Goal: Information Seeking & Learning: Learn about a topic

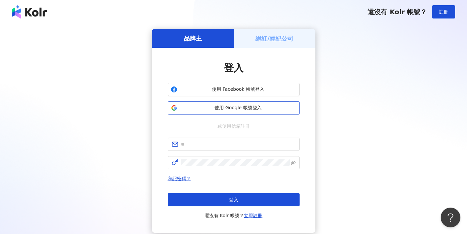
click at [204, 105] on span "使用 Google 帳號登入" at bounding box center [238, 108] width 117 height 7
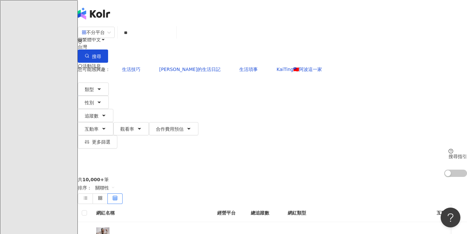
type input "*"
type input "**"
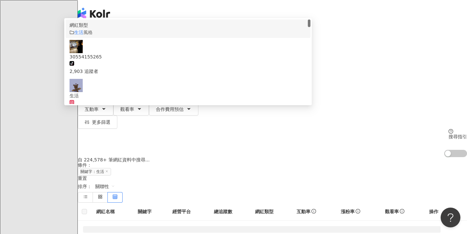
click at [93, 35] on span "風格" at bounding box center [87, 32] width 9 height 5
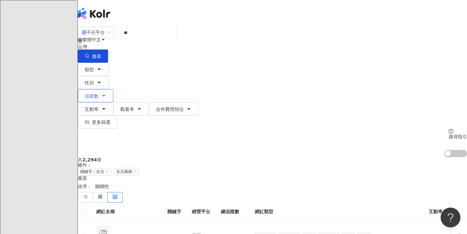
click at [106, 93] on icon "button" at bounding box center [103, 95] width 5 height 5
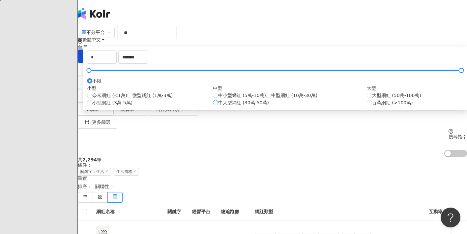
type input "******"
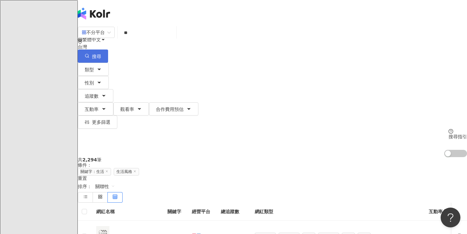
click at [101, 54] on span "搜尋" at bounding box center [96, 56] width 9 height 5
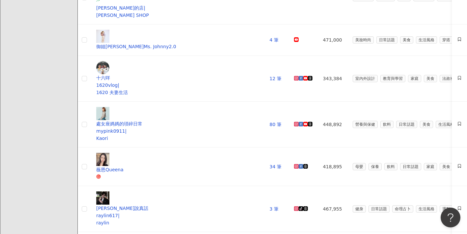
scroll to position [230, 0]
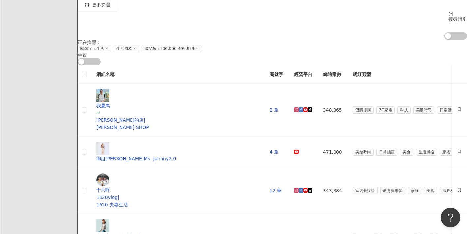
scroll to position [0, 0]
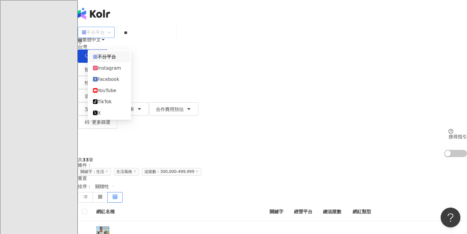
click at [105, 38] on div "不分平台" at bounding box center [93, 32] width 23 height 11
click at [111, 71] on div "Instagram" at bounding box center [109, 67] width 33 height 7
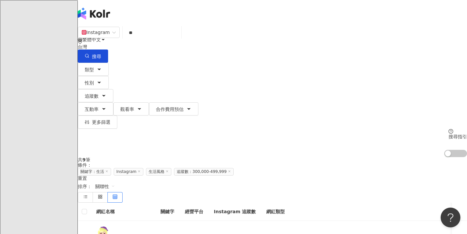
click at [168, 170] on line at bounding box center [167, 171] width 2 height 2
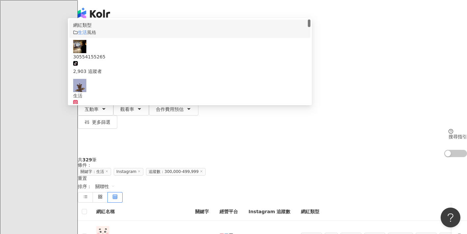
click at [160, 38] on input "**" at bounding box center [151, 32] width 53 height 13
type input "*"
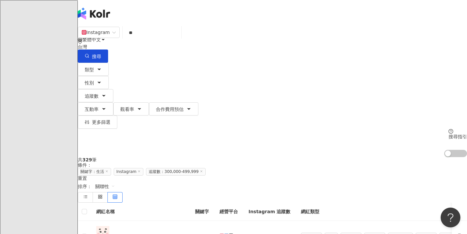
type input "**"
click at [286, 17] on div "繁體中文 活動訊息 E" at bounding box center [272, 52] width 389 height 105
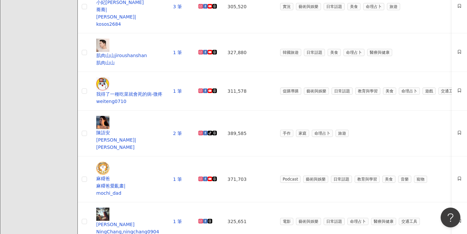
scroll to position [263, 0]
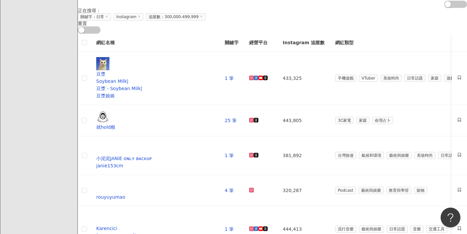
scroll to position [148, 0]
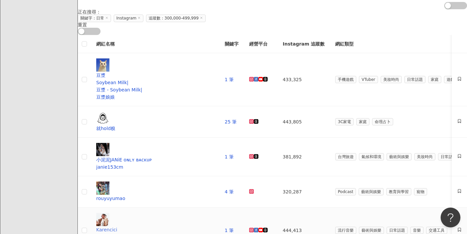
click at [141, 226] on div "Karencici" at bounding box center [155, 229] width 118 height 7
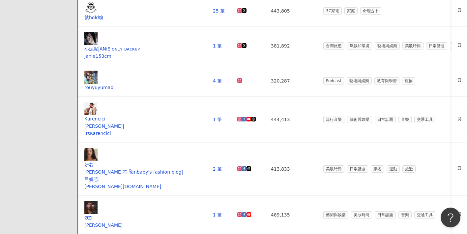
scroll to position [0, 6]
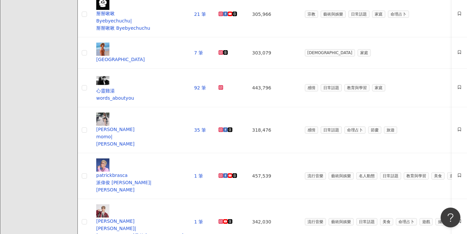
scroll to position [253, 0]
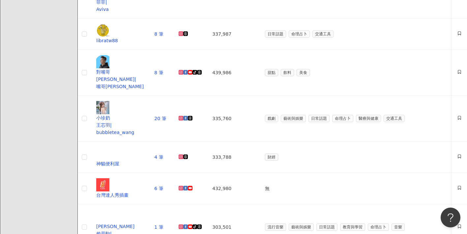
scroll to position [248, 0]
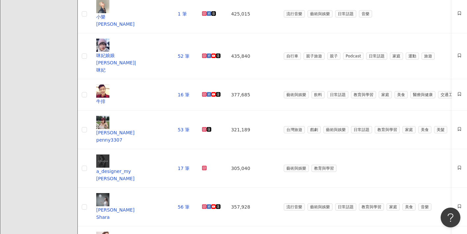
scroll to position [203, 0]
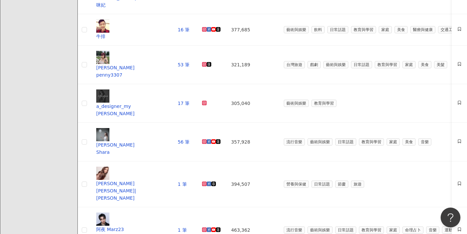
scroll to position [272, 0]
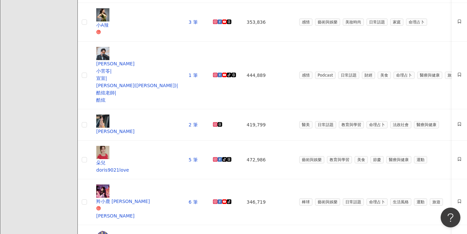
scroll to position [249, 0]
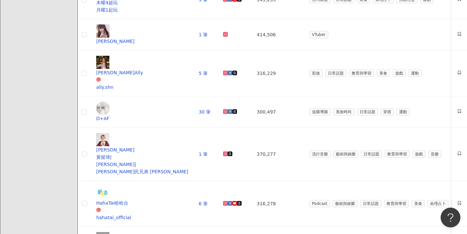
scroll to position [232, 0]
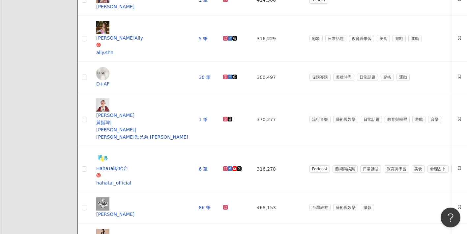
scroll to position [261, 0]
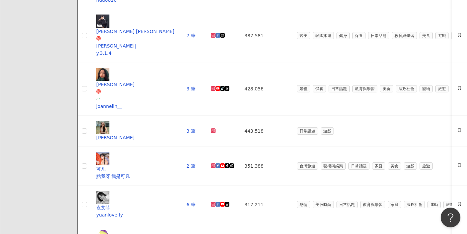
scroll to position [244, 0]
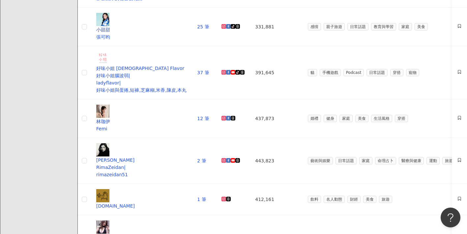
scroll to position [238, 0]
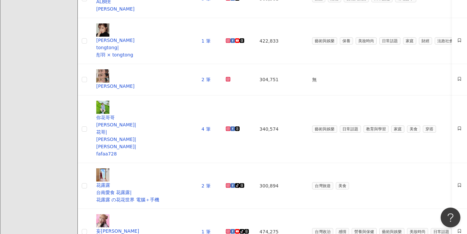
scroll to position [245, 0]
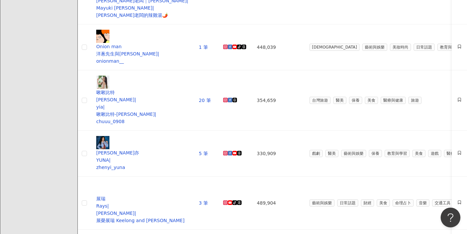
scroll to position [237, 0]
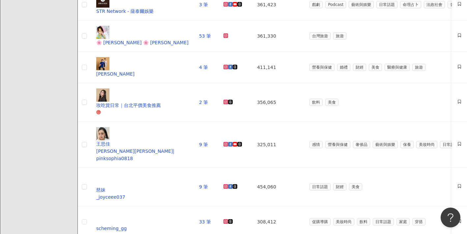
scroll to position [211, 0]
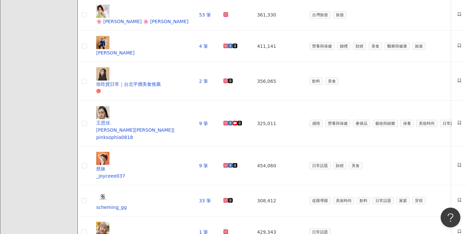
scroll to position [254, 0]
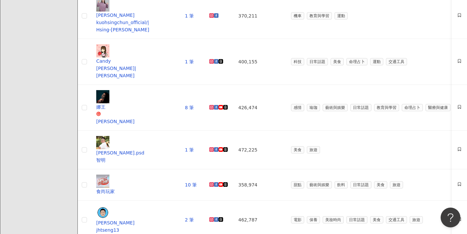
scroll to position [235, 0]
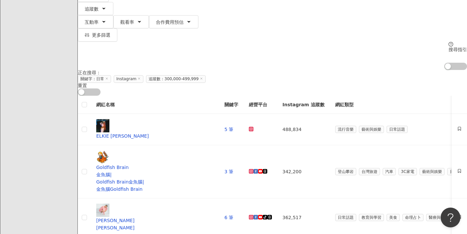
scroll to position [90, 0]
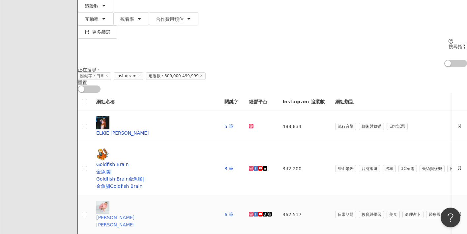
click at [131, 214] on div "關韶文" at bounding box center [155, 217] width 118 height 7
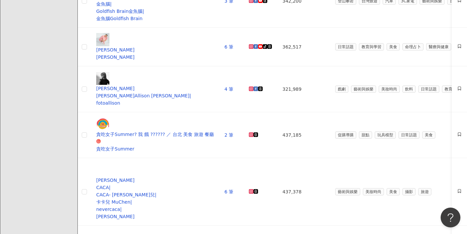
scroll to position [259, 0]
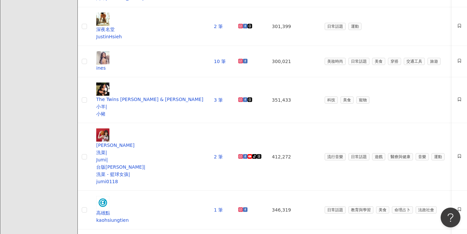
scroll to position [231, 0]
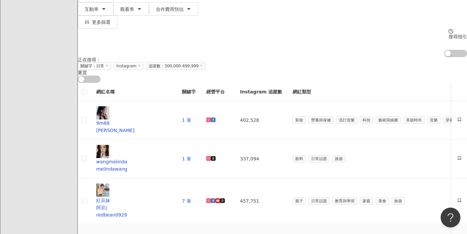
scroll to position [98, 0]
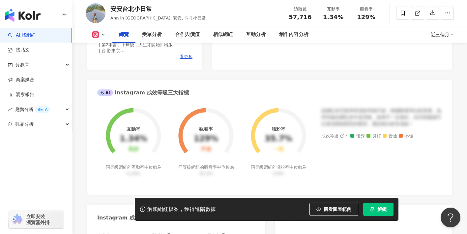
scroll to position [210, 0]
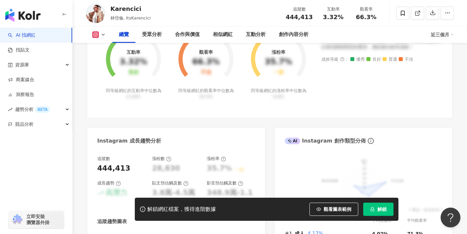
scroll to position [278, 0]
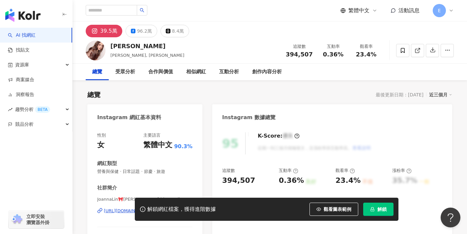
scroll to position [50, 0]
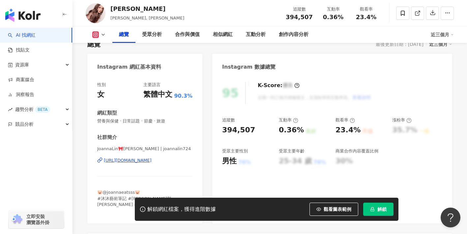
click at [145, 161] on div "https://www.instagram.com/joannalin724/" at bounding box center [128, 160] width 48 height 6
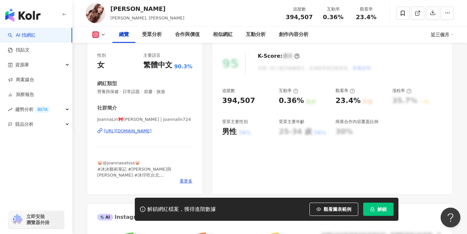
scroll to position [94, 0]
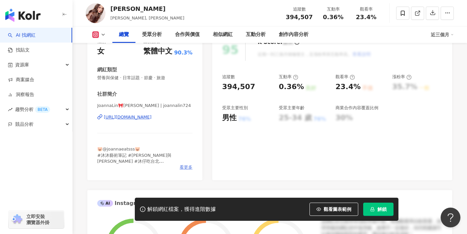
click at [184, 167] on span "看更多" at bounding box center [186, 167] width 13 height 6
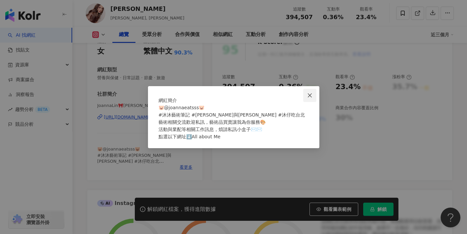
click at [309, 93] on icon "close" at bounding box center [310, 95] width 4 height 4
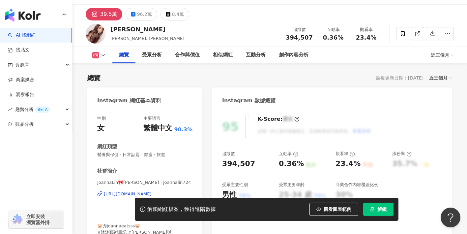
scroll to position [0, 0]
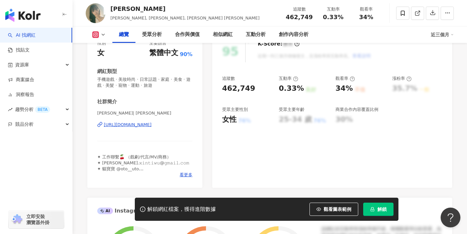
scroll to position [91, 0]
click at [185, 175] on span "看更多" at bounding box center [186, 175] width 13 height 6
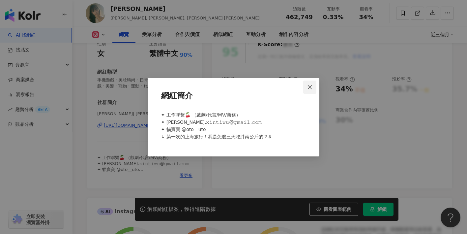
click at [312, 87] on icon "close" at bounding box center [309, 86] width 5 height 5
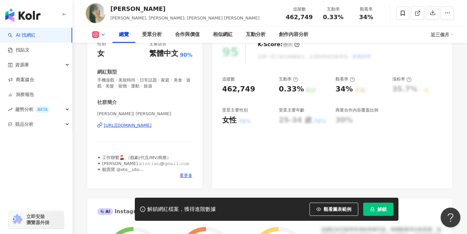
scroll to position [87, 0]
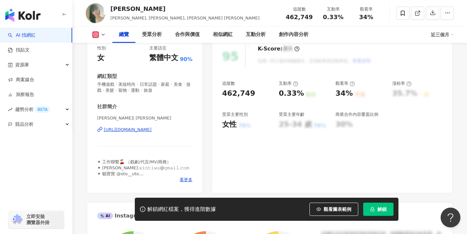
click at [152, 129] on div "https://www.instagram.com/esther_xinti/" at bounding box center [128, 130] width 48 height 6
drag, startPoint x: 101, startPoint y: 131, endPoint x: 270, endPoint y: 2, distance: 211.7
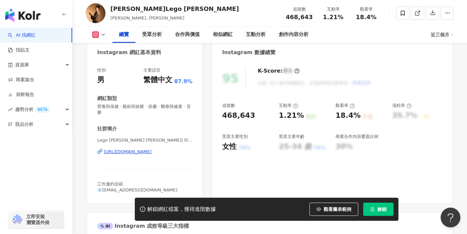
scroll to position [65, 0]
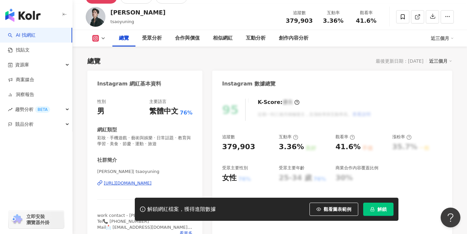
scroll to position [51, 0]
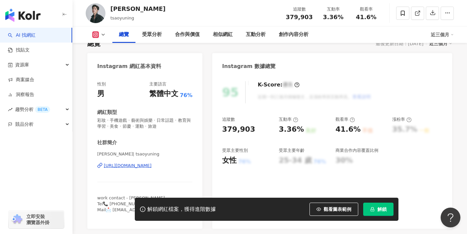
click at [152, 165] on div "https://www.instagram.com/tsaoyuning/" at bounding box center [128, 166] width 48 height 6
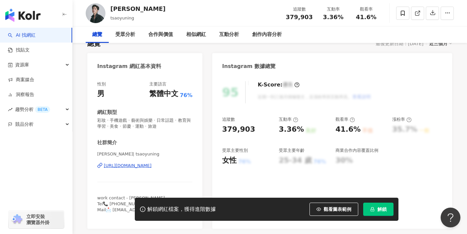
scroll to position [7, 0]
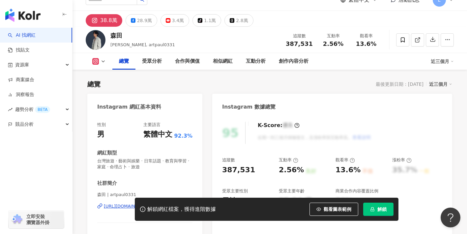
scroll to position [47, 0]
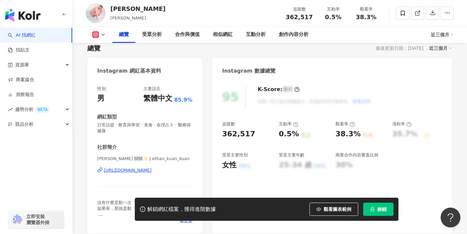
scroll to position [57, 0]
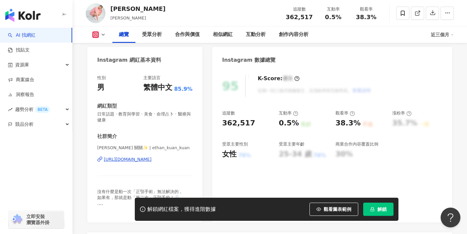
click at [152, 161] on div "[URL][DOMAIN_NAME]" at bounding box center [128, 159] width 48 height 6
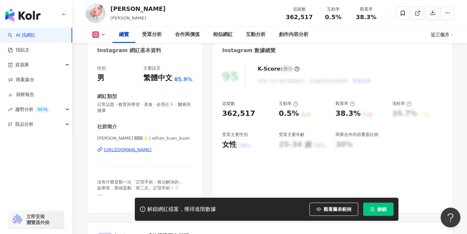
scroll to position [66, 0]
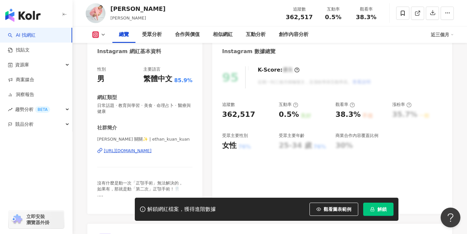
click at [169, 174] on div "[PERSON_NAME] 關關✨ | ethan_kuan_kuan [URL][DOMAIN_NAME]" at bounding box center [144, 155] width 95 height 39
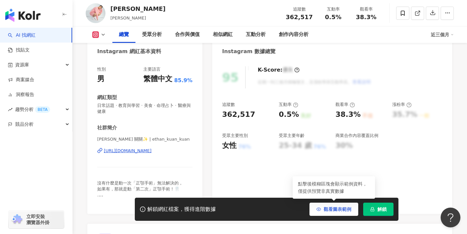
click at [321, 207] on button "觀看圖表範例" at bounding box center [334, 208] width 49 height 13
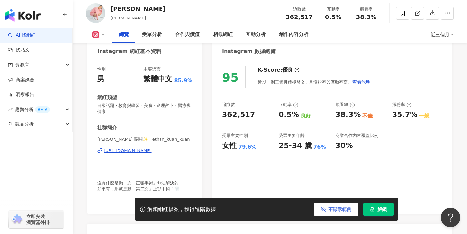
click at [329, 211] on span "不顯示範例" at bounding box center [339, 208] width 23 height 5
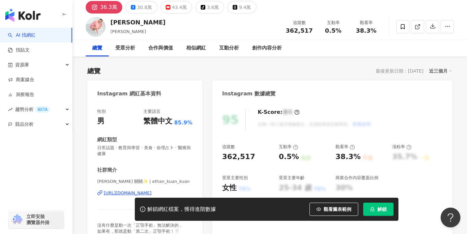
scroll to position [17, 0]
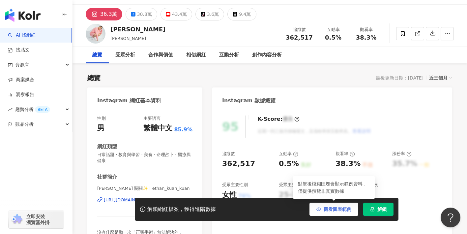
click at [321, 206] on span "button" at bounding box center [318, 208] width 5 height 5
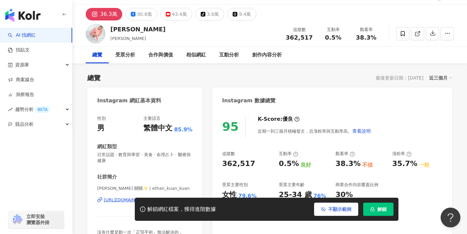
click at [316, 204] on button "不顯示範例" at bounding box center [336, 208] width 44 height 13
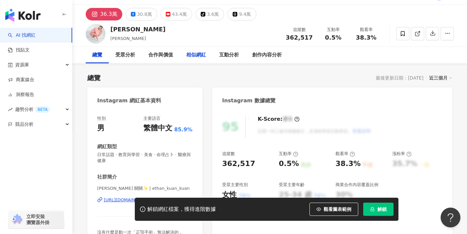
click at [195, 57] on div "相似網紅" at bounding box center [196, 55] width 20 height 8
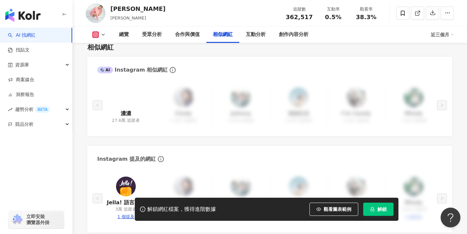
scroll to position [1095, 0]
drag, startPoint x: 324, startPoint y: 207, endPoint x: 278, endPoint y: 196, distance: 47.5
click at [324, 207] on span "觀看圖表範例" at bounding box center [338, 208] width 28 height 5
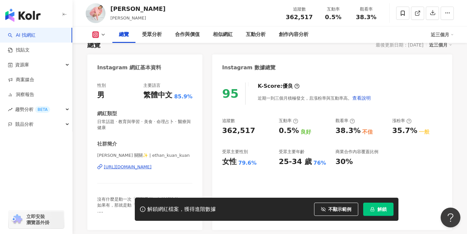
scroll to position [61, 0]
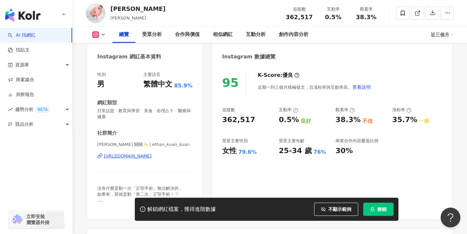
click at [152, 157] on div "https://www.instagram.com/ethan_kuan_kuan/" at bounding box center [128, 156] width 48 height 6
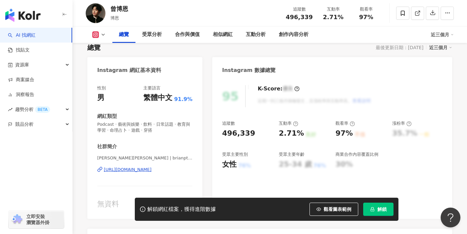
scroll to position [47, 0]
click at [165, 172] on div "[PERSON_NAME][PERSON_NAME] Tseng | brianptseng [URL][DOMAIN_NAME]" at bounding box center [144, 174] width 95 height 39
click at [152, 171] on div "[URL][DOMAIN_NAME]" at bounding box center [128, 169] width 48 height 6
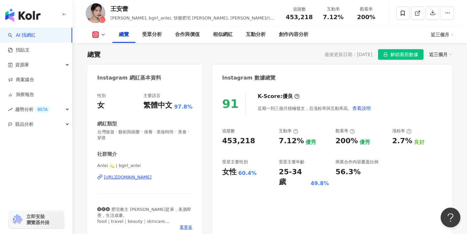
scroll to position [46, 0]
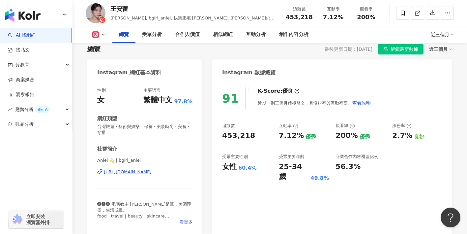
click at [150, 172] on div "[URL][DOMAIN_NAME]" at bounding box center [128, 172] width 48 height 6
drag, startPoint x: 127, startPoint y: 10, endPoint x: 111, endPoint y: 10, distance: 15.8
click at [111, 10] on div "王安蕾" at bounding box center [194, 9] width 168 height 8
copy div "王安蕾"
click at [93, 13] on img at bounding box center [96, 13] width 20 height 20
